Goal: Transaction & Acquisition: Purchase product/service

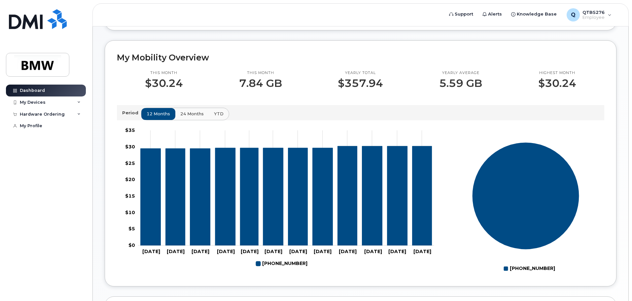
scroll to position [165, 0]
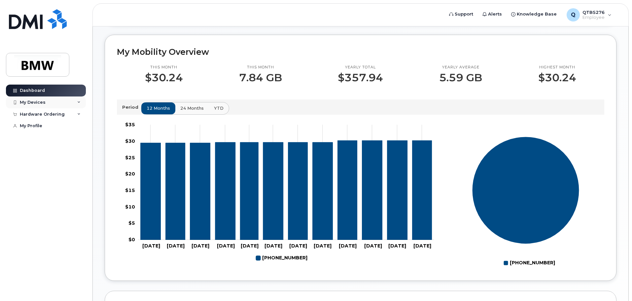
click at [44, 102] on div "My Devices" at bounding box center [33, 102] width 26 height 5
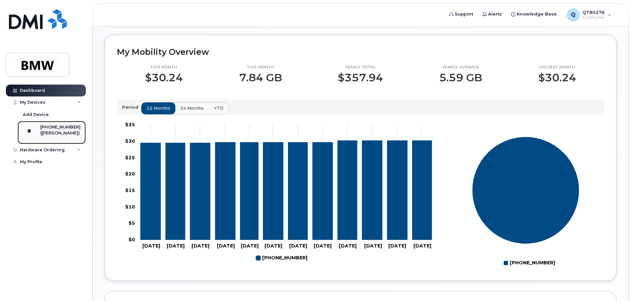
click at [55, 132] on div "([PERSON_NAME])" at bounding box center [60, 133] width 40 height 6
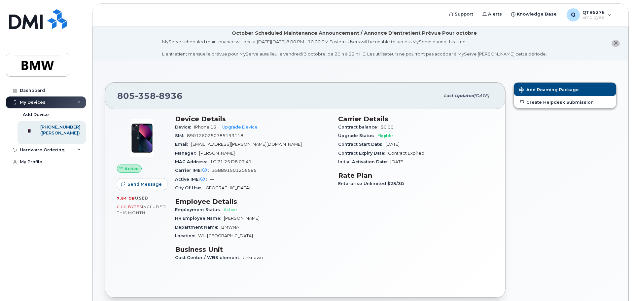
click at [215, 152] on span "Tadhg O'Connor" at bounding box center [217, 153] width 36 height 5
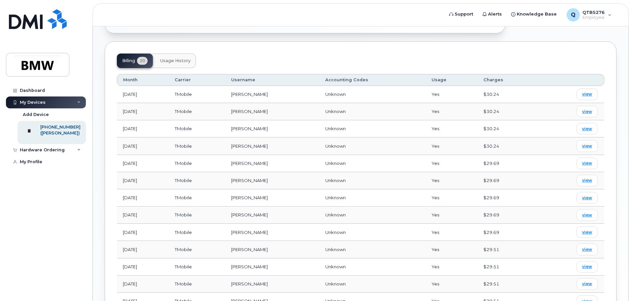
scroll to position [445, 0]
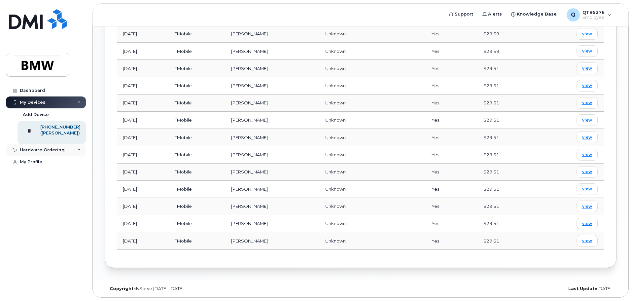
click at [70, 156] on div "Hardware Ordering" at bounding box center [46, 150] width 80 height 12
click at [36, 165] on div "New Order" at bounding box center [35, 162] width 25 height 6
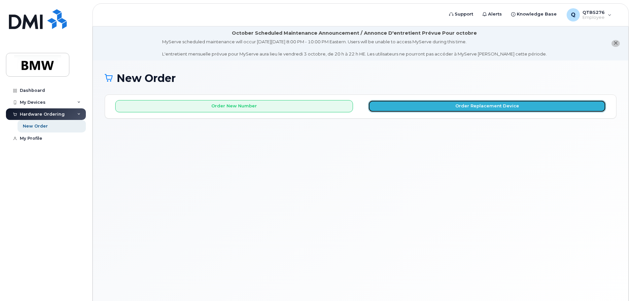
click at [437, 105] on button "Order Replacement Device" at bounding box center [487, 106] width 238 height 12
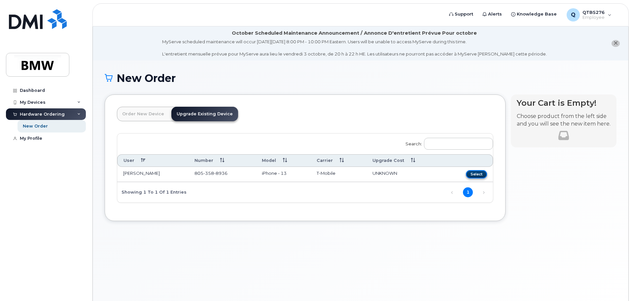
click at [467, 173] on button "Select" at bounding box center [476, 174] width 21 height 8
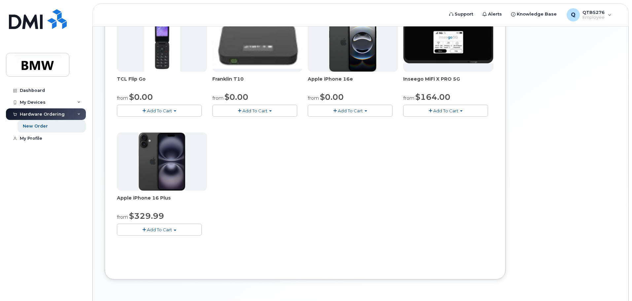
scroll to position [188, 0]
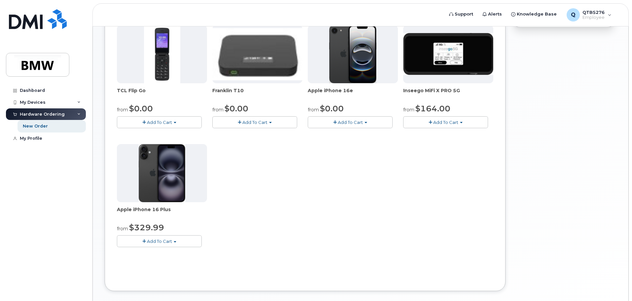
click at [142, 211] on span "Apple iPhone 16 Plus" at bounding box center [162, 212] width 90 height 13
click at [155, 195] on img at bounding box center [162, 173] width 47 height 58
click at [144, 228] on span "$329.99" at bounding box center [146, 228] width 35 height 10
click at [163, 180] on img at bounding box center [162, 173] width 47 height 58
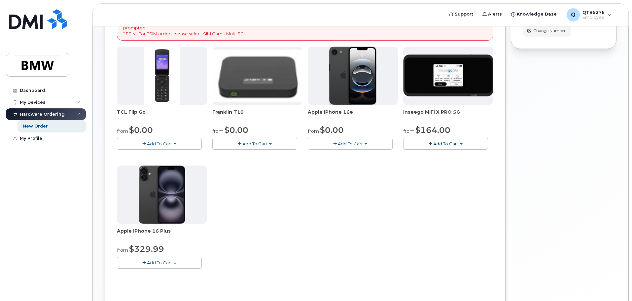
scroll to position [155, 0]
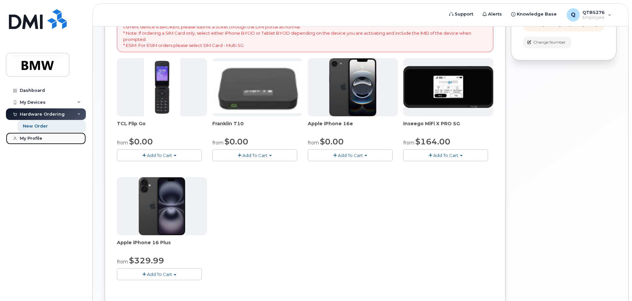
click at [40, 140] on div "My Profile" at bounding box center [31, 138] width 22 height 5
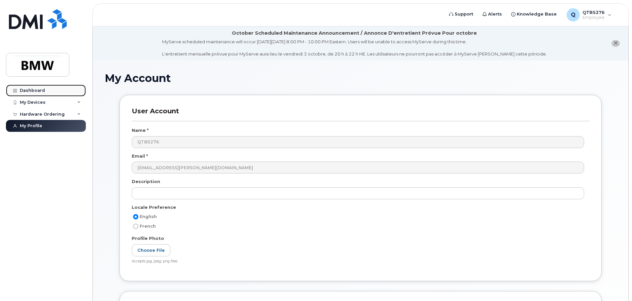
click at [42, 93] on link "Dashboard" at bounding box center [46, 91] width 80 height 12
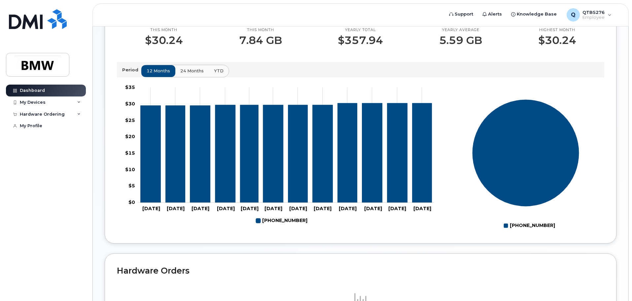
scroll to position [98, 0]
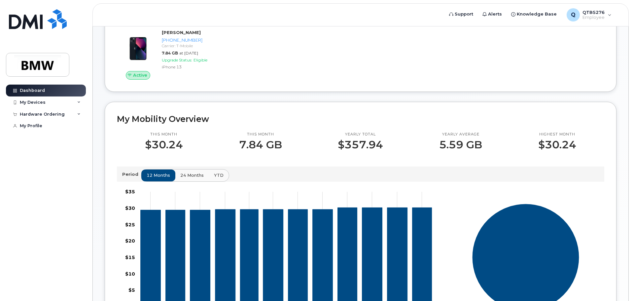
click at [253, 151] on p "7.84 GB" at bounding box center [260, 145] width 43 height 12
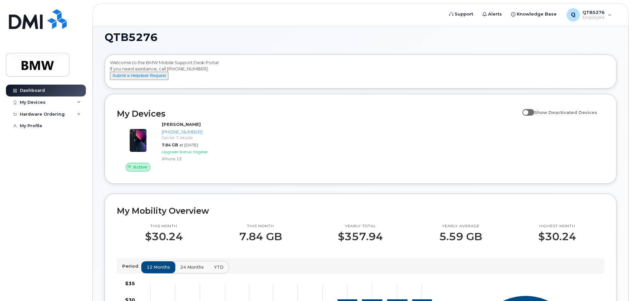
scroll to position [0, 0]
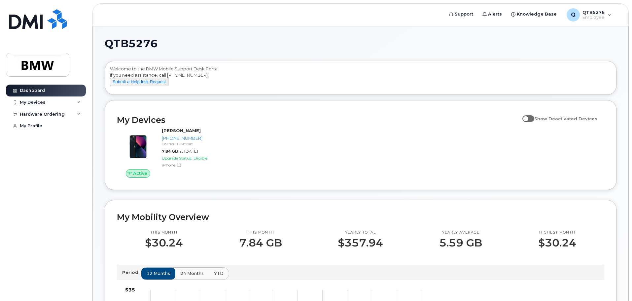
click at [534, 122] on span at bounding box center [529, 118] width 12 height 7
click at [528, 118] on input "Show Deactivated Devices" at bounding box center [525, 114] width 5 height 5
click at [534, 122] on span at bounding box center [529, 118] width 12 height 7
click at [528, 118] on input "Show Deactivated Devices" at bounding box center [525, 114] width 5 height 5
checkbox input "false"
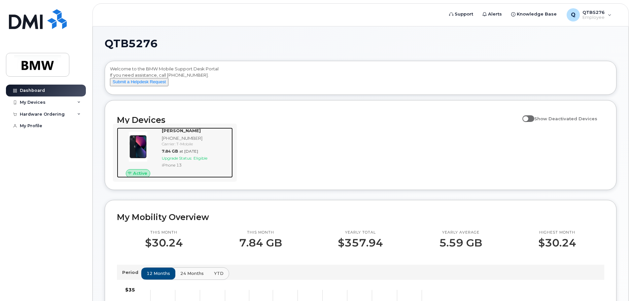
click at [146, 163] on img at bounding box center [138, 147] width 32 height 32
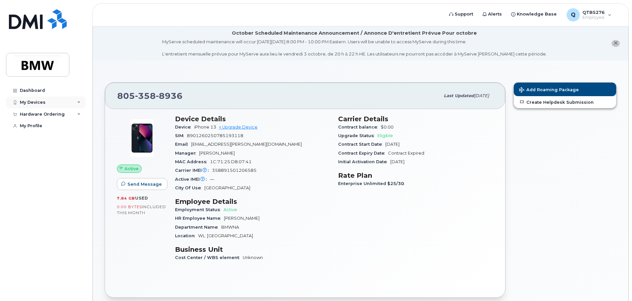
click at [46, 103] on div "My Devices" at bounding box center [46, 102] width 80 height 12
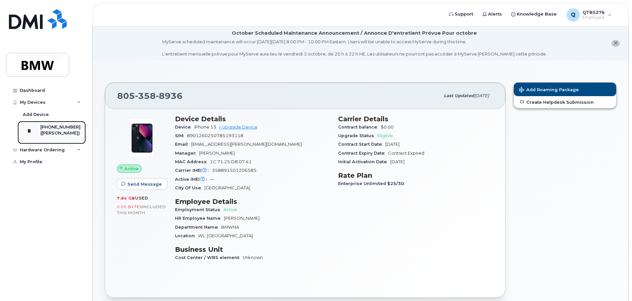
click at [49, 130] on div "([PERSON_NAME])" at bounding box center [60, 133] width 40 height 6
